Goal: Find specific page/section: Find specific page/section

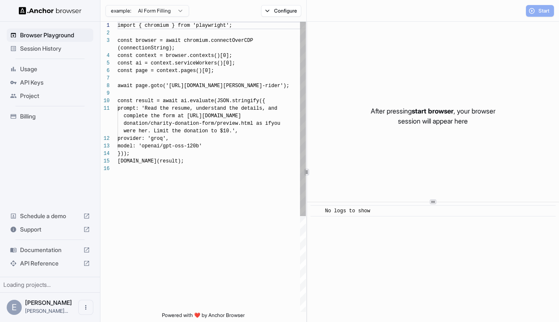
scroll to position [68, 0]
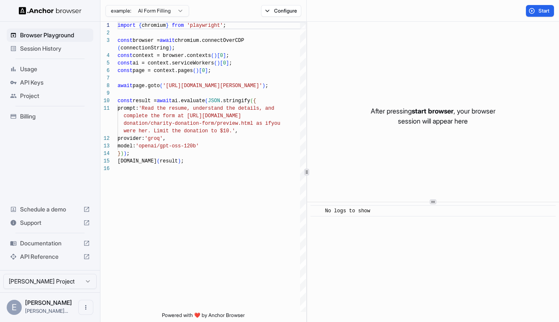
click at [56, 51] on span "Session History" at bounding box center [55, 48] width 70 height 8
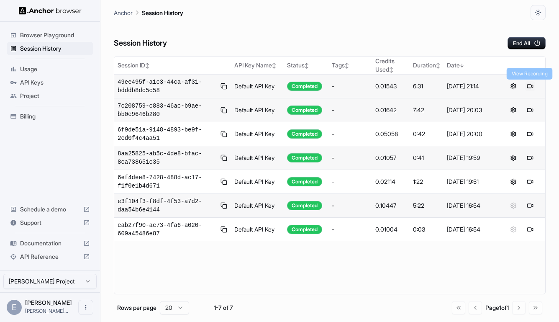
click at [527, 83] on button at bounding box center [530, 86] width 10 height 10
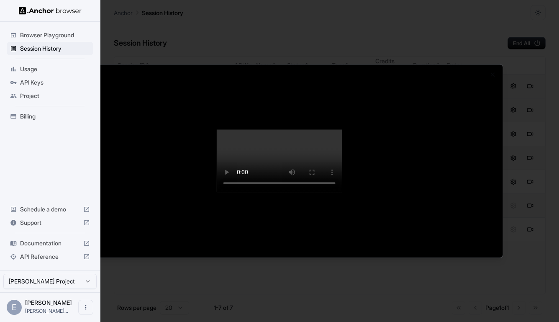
click at [84, 304] on div at bounding box center [279, 161] width 559 height 322
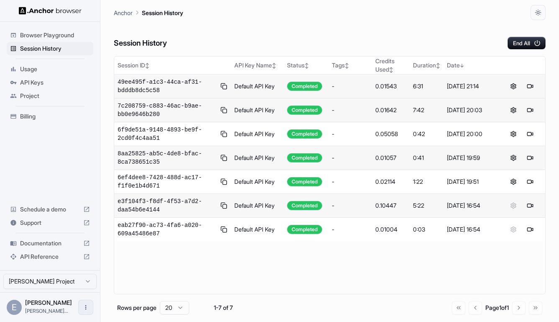
click at [85, 307] on icon "Open menu" at bounding box center [85, 307] width 1 height 5
click at [54, 309] on div at bounding box center [70, 307] width 33 height 8
